Goal: Transaction & Acquisition: Register for event/course

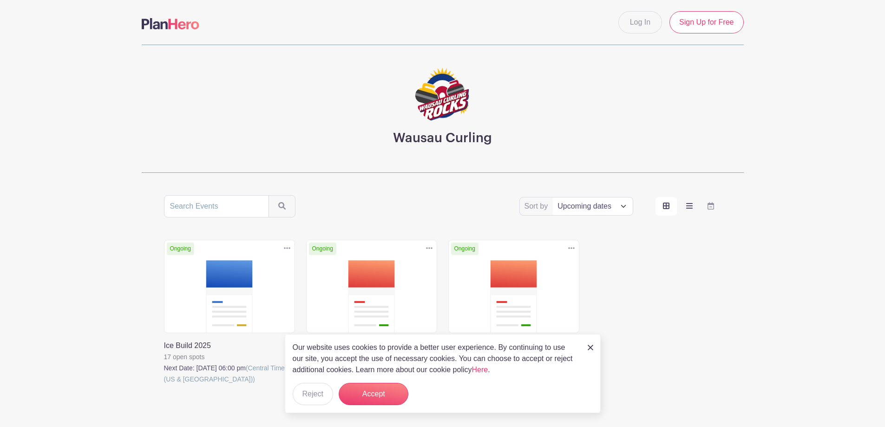
click at [690, 207] on icon "order and view" at bounding box center [689, 205] width 7 height 7
click at [0, 0] on input "order and view" at bounding box center [0, 0] width 0 height 0
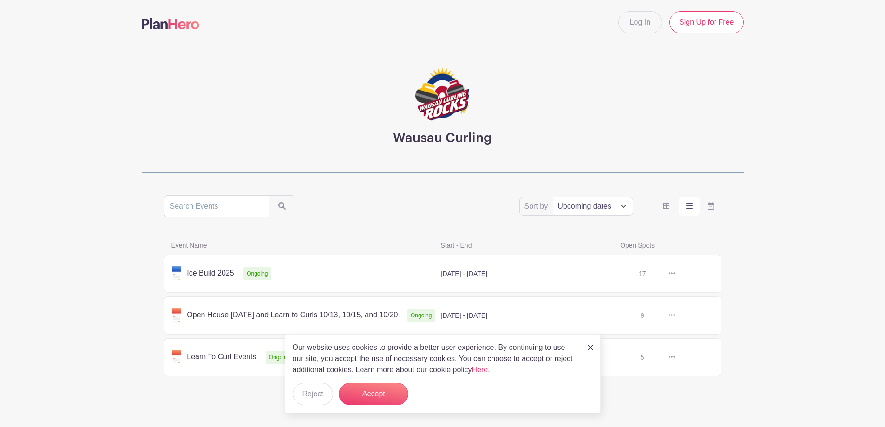
scroll to position [11, 0]
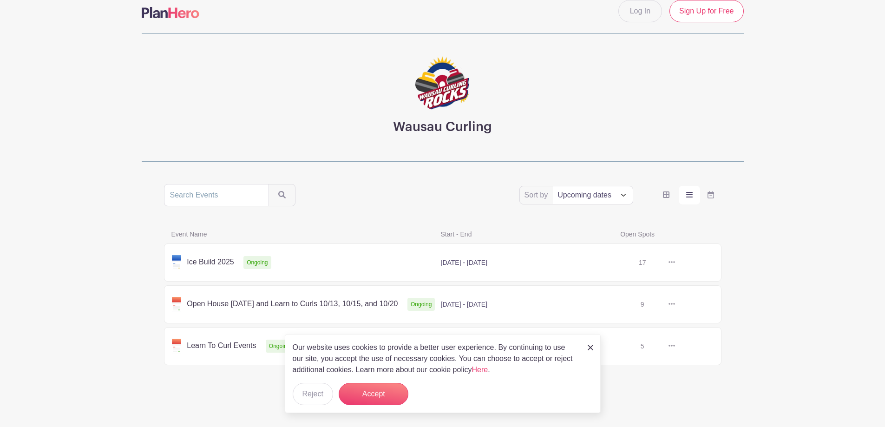
click at [675, 263] on link at bounding box center [675, 263] width 0 height 0
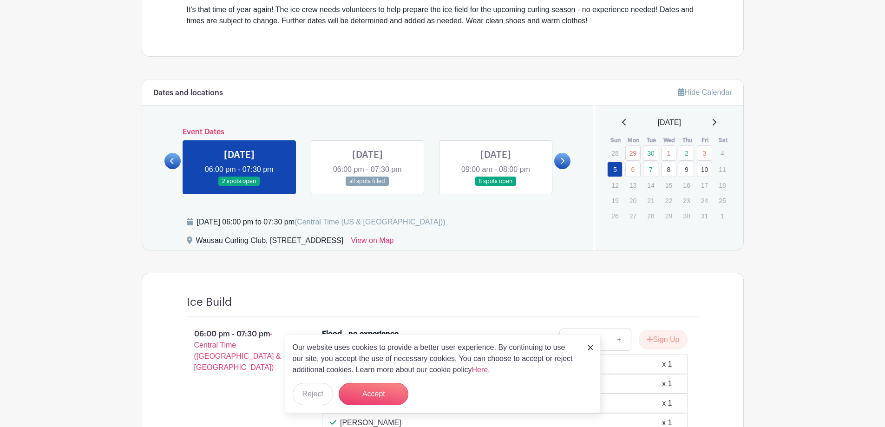
scroll to position [325, 0]
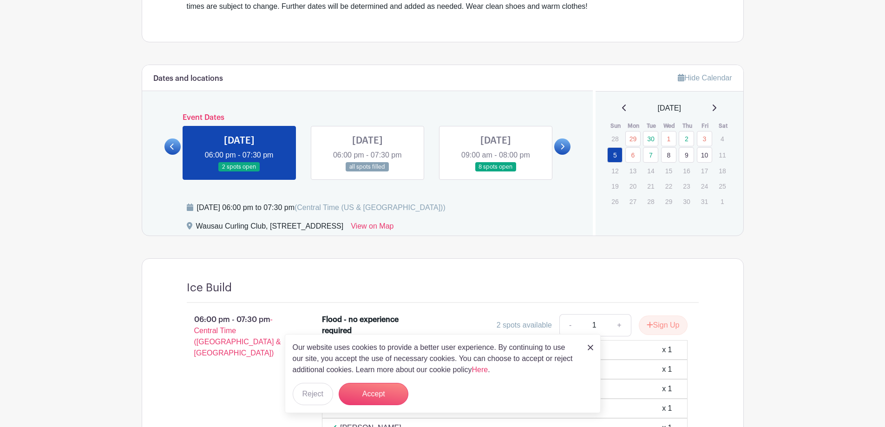
click at [496, 172] on link at bounding box center [496, 172] width 0 height 0
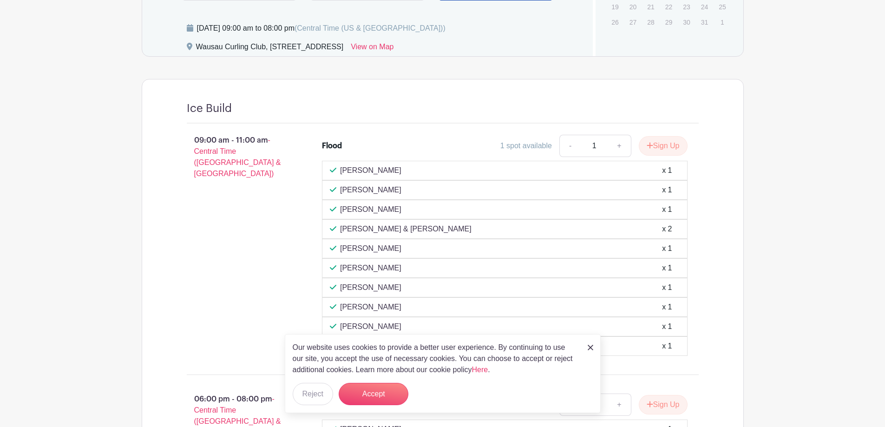
scroll to position [511, 0]
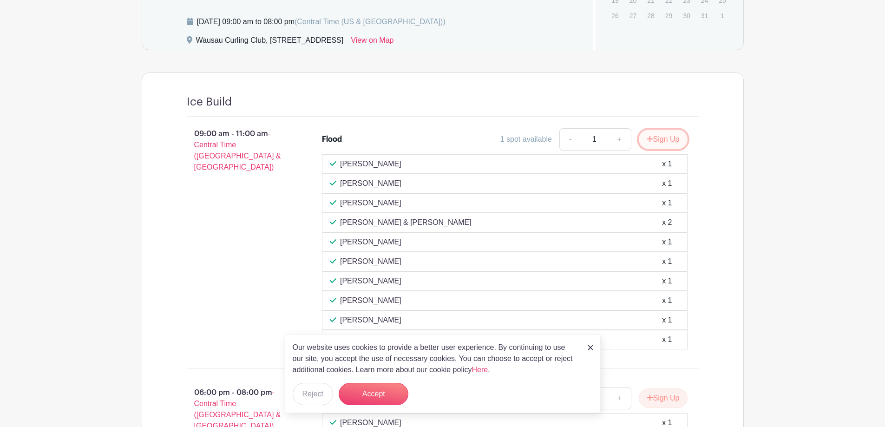
click at [659, 138] on button "Sign Up" at bounding box center [663, 140] width 49 height 20
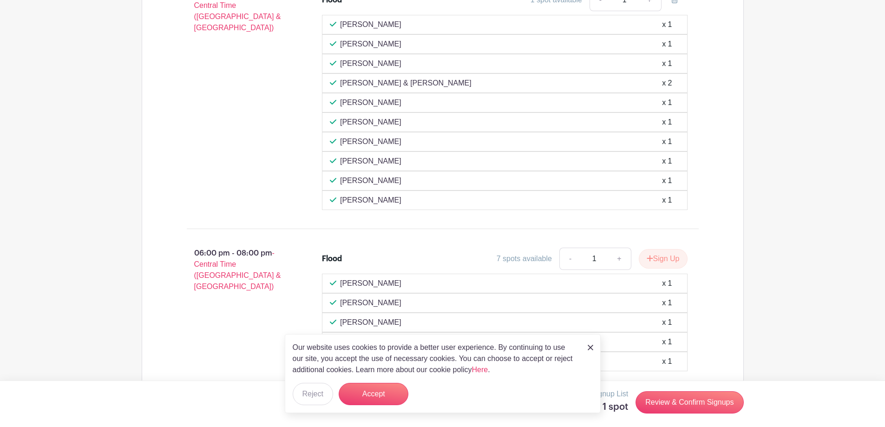
scroll to position [697, 0]
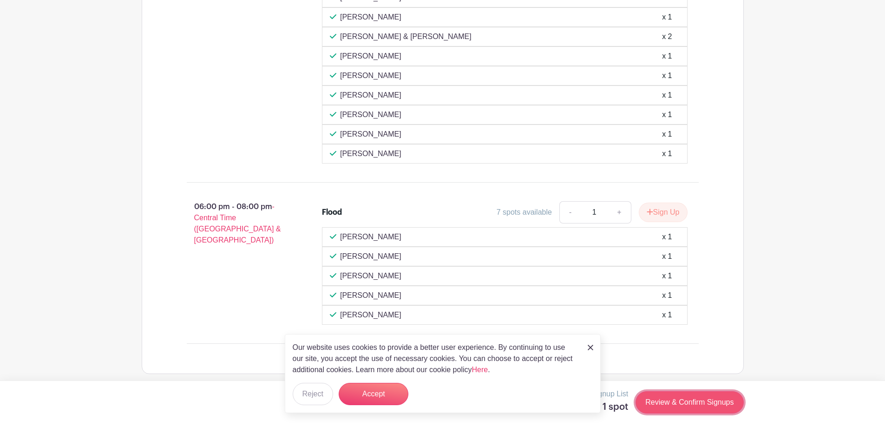
click at [660, 400] on link "Review & Confirm Signups" at bounding box center [690, 402] width 108 height 22
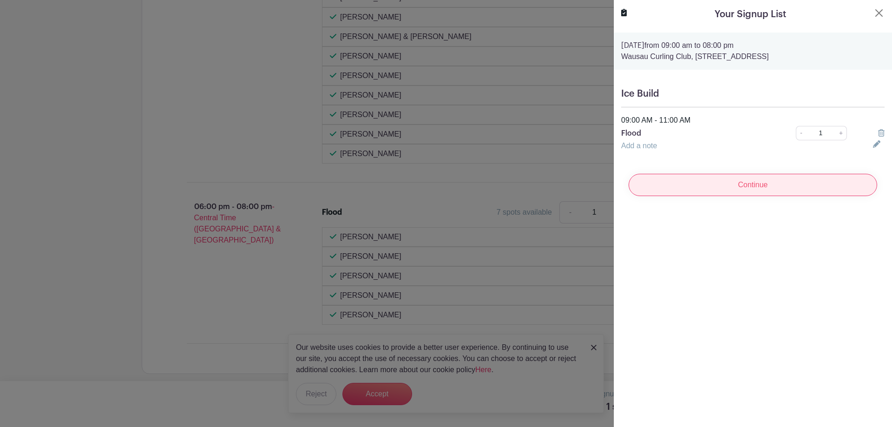
click at [752, 184] on input "Continue" at bounding box center [753, 185] width 249 height 22
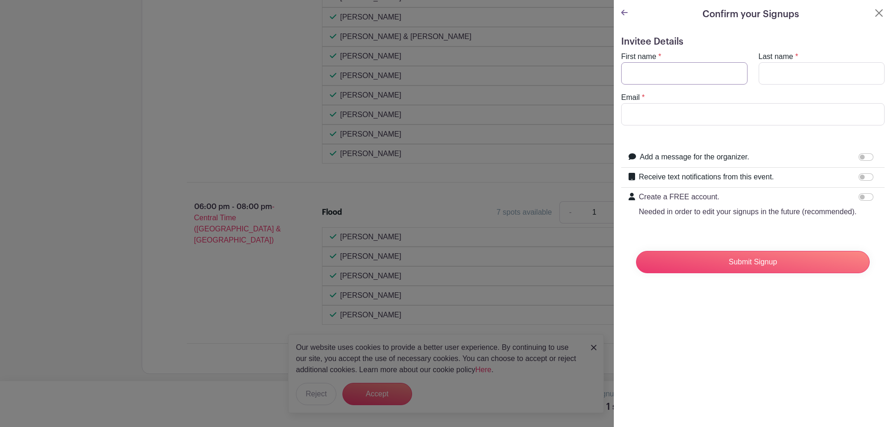
click at [643, 75] on input "First name" at bounding box center [684, 73] width 126 height 22
type input "Judy"
click at [769, 78] on input "Last name" at bounding box center [822, 73] width 126 height 22
type input "Fries"
click at [647, 111] on input "Email" at bounding box center [752, 114] width 263 height 22
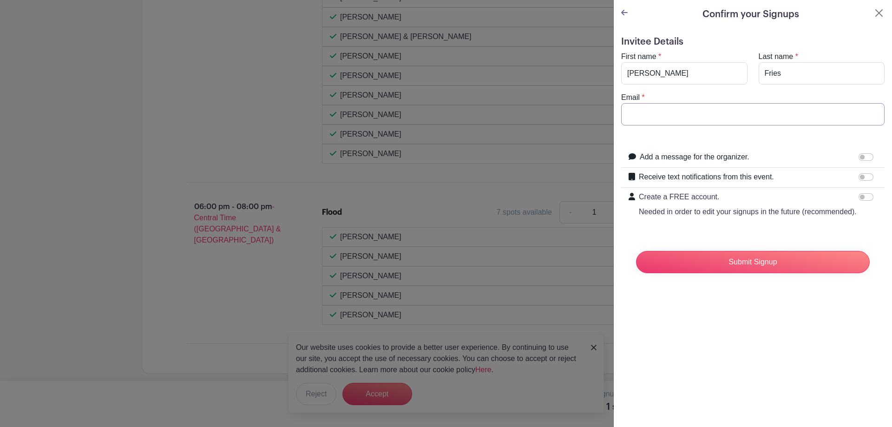
type input "judyzfries@gmail.com"
click at [737, 273] on input "Submit Signup" at bounding box center [753, 262] width 234 height 22
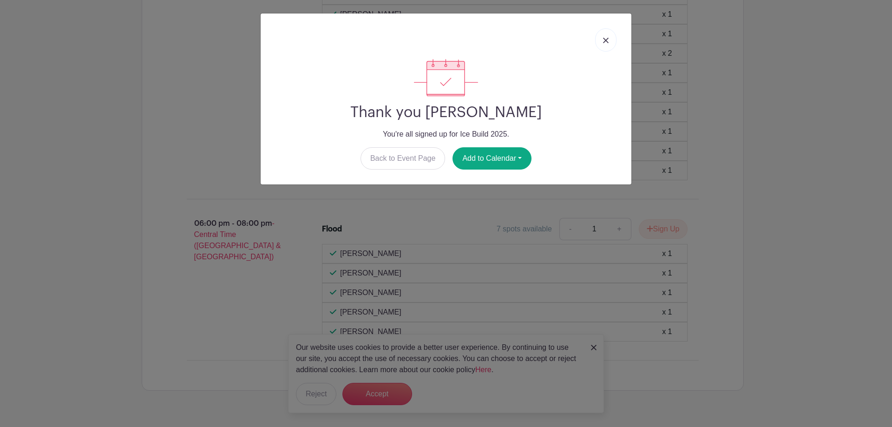
click at [605, 39] on img at bounding box center [606, 41] width 6 height 6
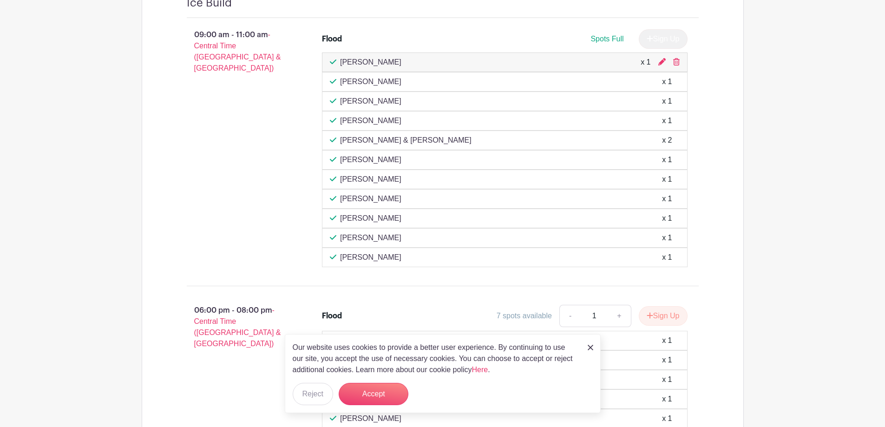
scroll to position [604, 0]
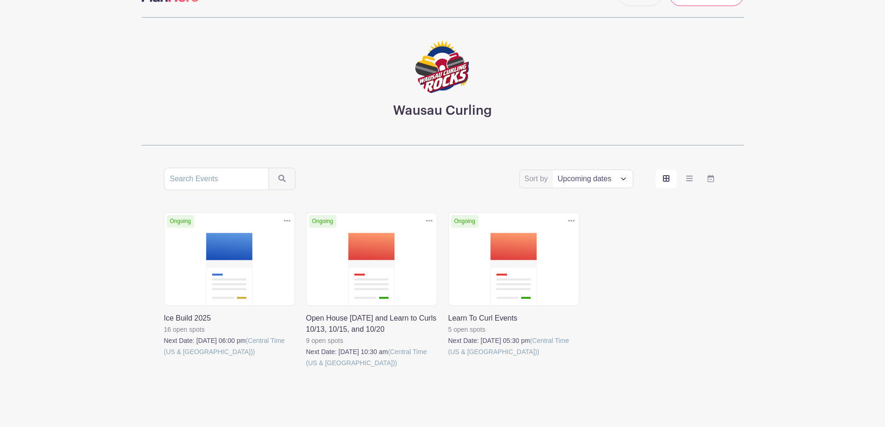
scroll to position [53, 0]
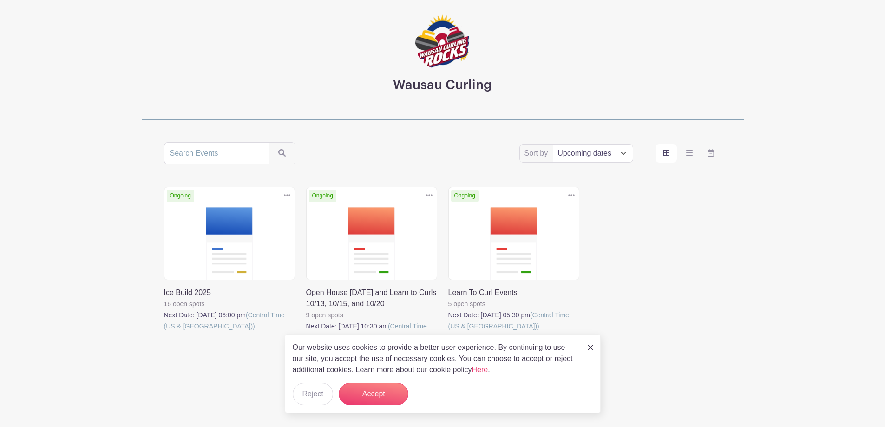
click at [164, 332] on link at bounding box center [164, 332] width 0 height 0
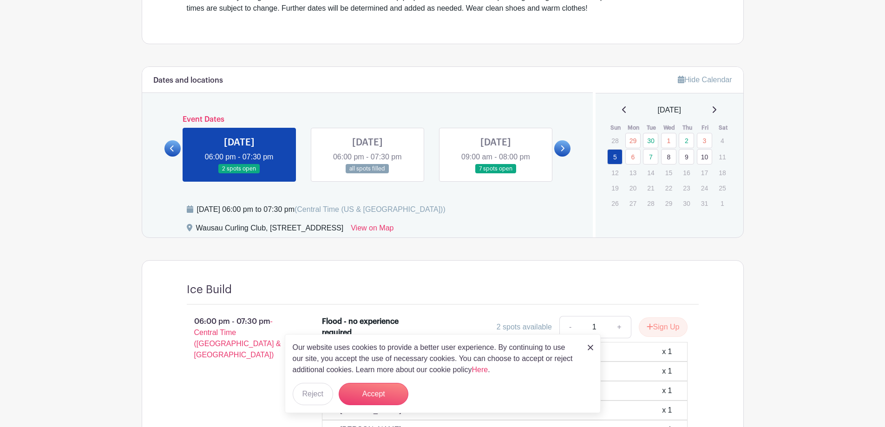
scroll to position [325, 0]
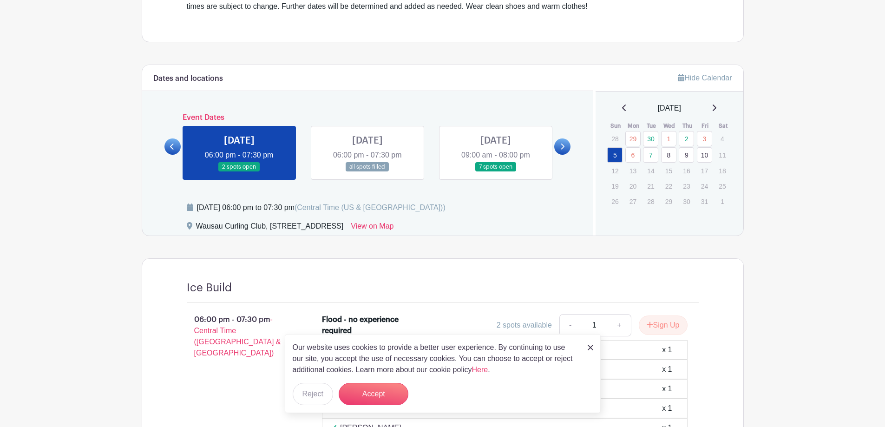
click at [496, 172] on link at bounding box center [496, 172] width 0 height 0
